Goal: Check status: Check status

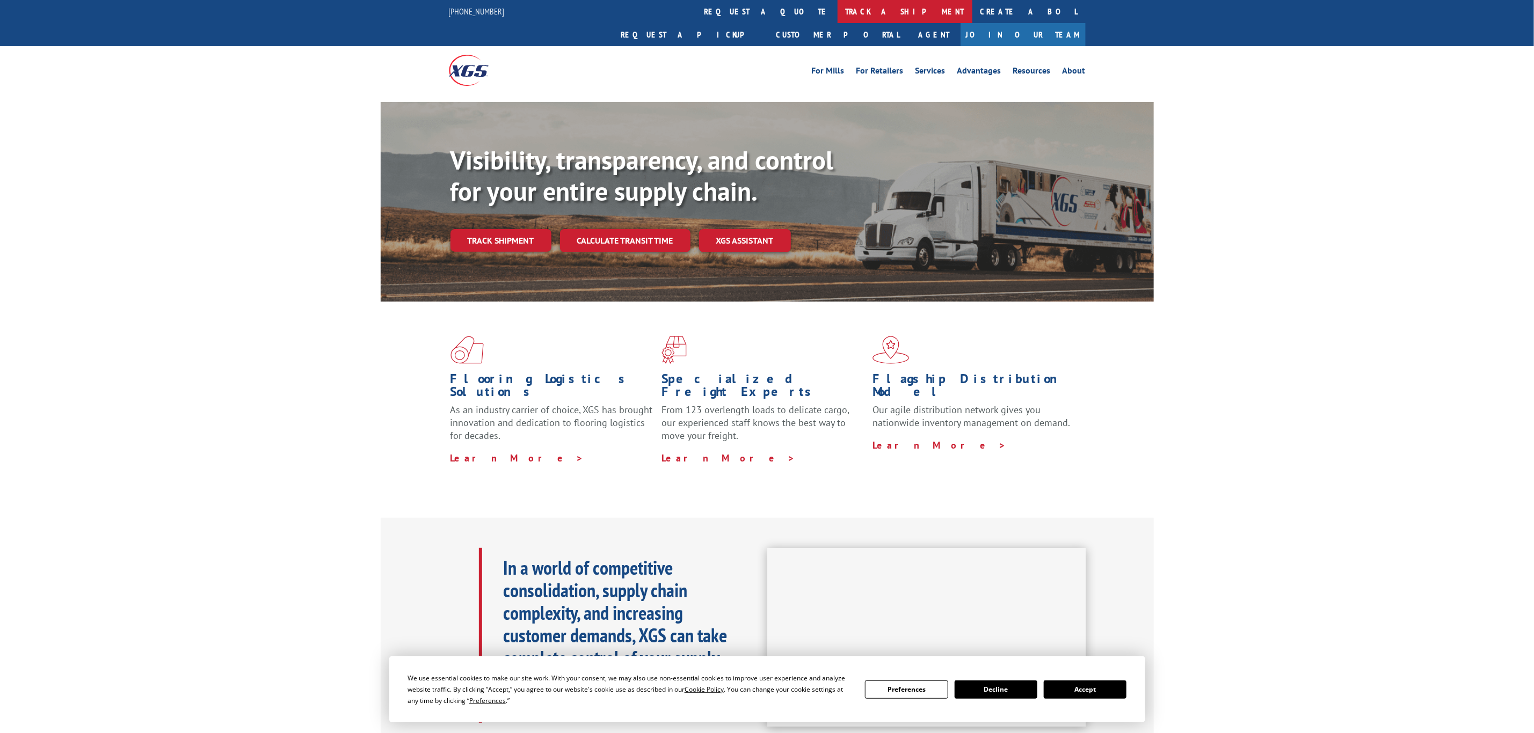
click at [837, 5] on link "track a shipment" at bounding box center [904, 11] width 135 height 23
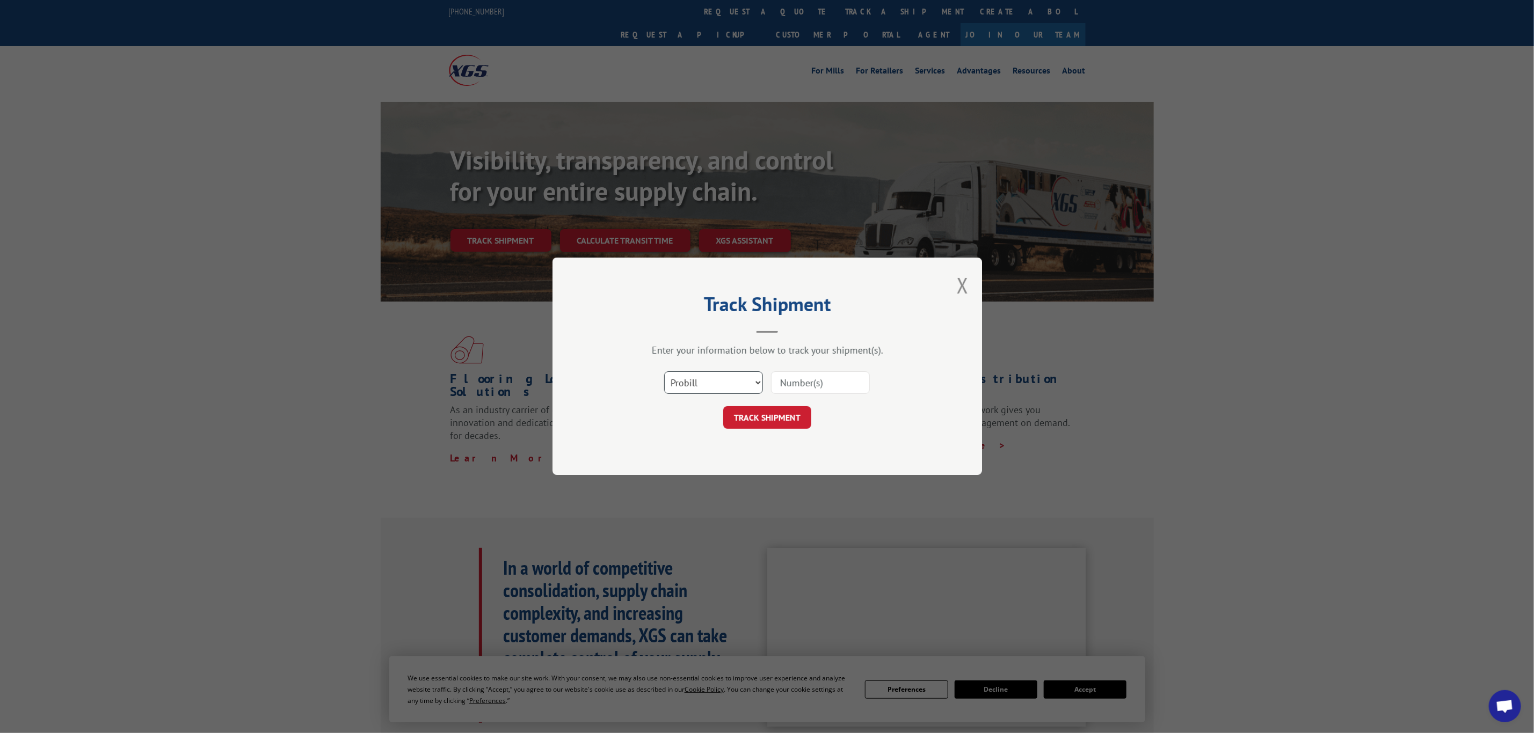
click at [703, 384] on select "Select category... Probill BOL PO" at bounding box center [713, 383] width 99 height 23
select select "bol"
click at [664, 372] on select "Select category... Probill BOL PO" at bounding box center [713, 383] width 99 height 23
click at [802, 376] on input at bounding box center [820, 383] width 99 height 23
paste input "6007449"
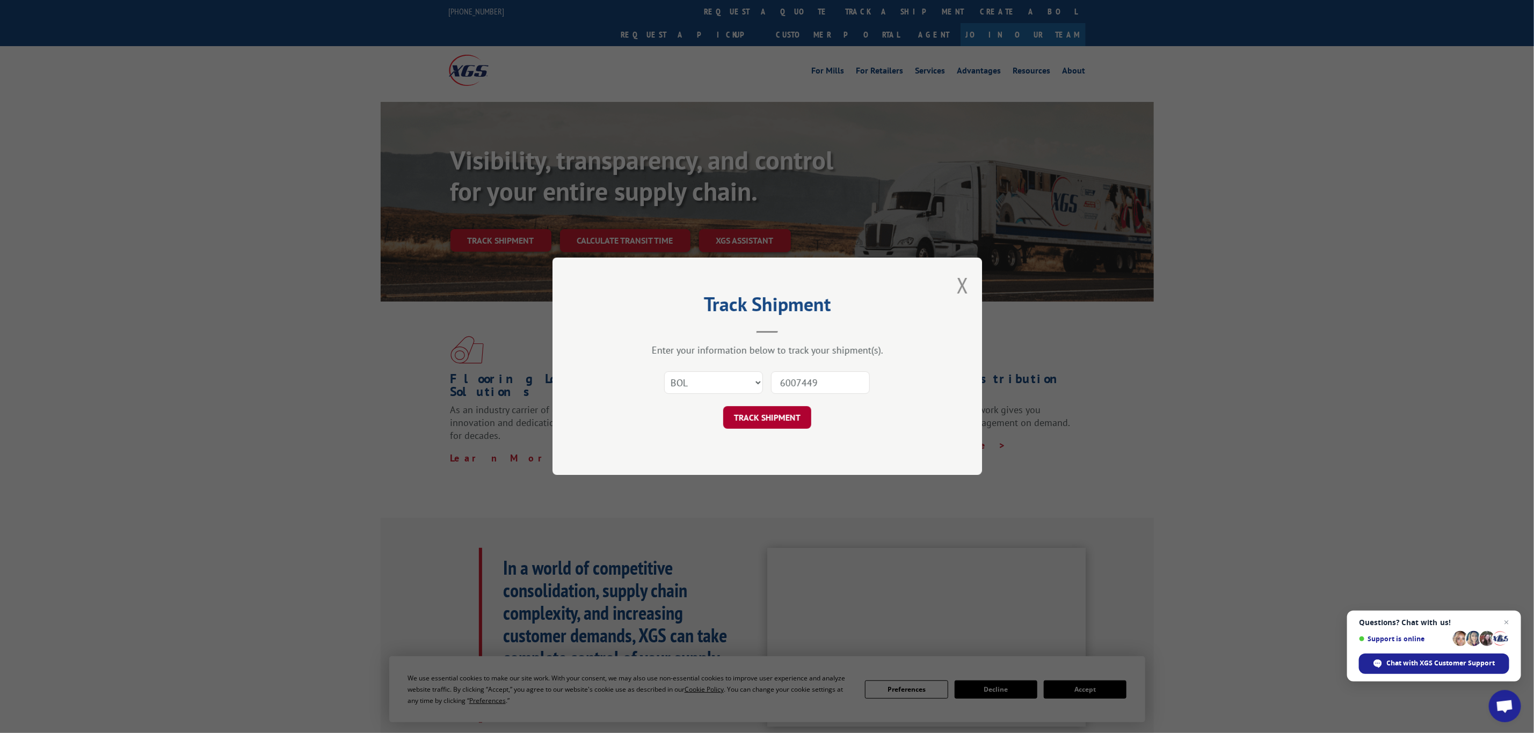
type input "6007449"
click at [774, 419] on button "TRACK SHIPMENT" at bounding box center [767, 418] width 88 height 23
